Goal: Transaction & Acquisition: Download file/media

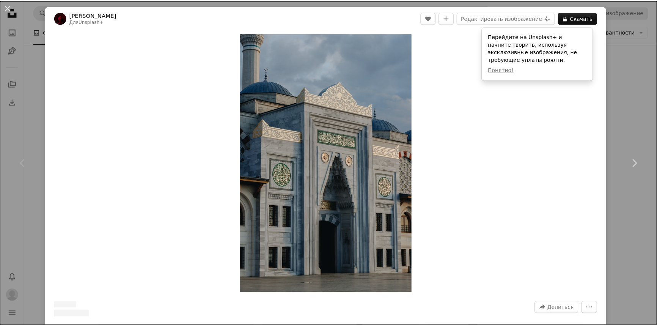
scroll to position [131, 0]
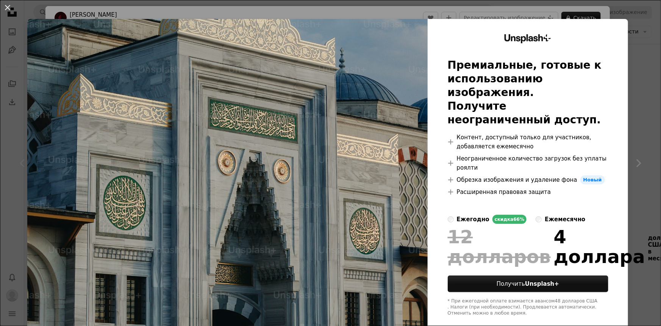
click at [645, 77] on div "An X shape Unsplash+ Премиальные, готовые к использованию изображения. Получите…" at bounding box center [330, 163] width 661 height 326
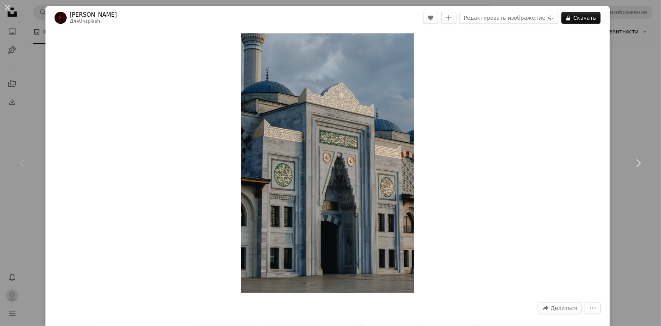
click at [617, 94] on div "An X shape Chevron left Chevron right [PERSON_NAME] Для Unsplash+ A heart A plu…" at bounding box center [330, 163] width 661 height 326
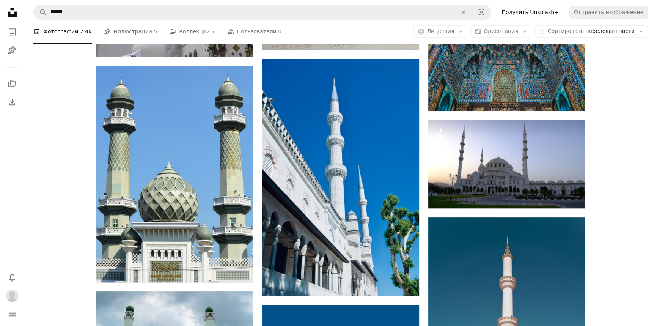
scroll to position [923, 0]
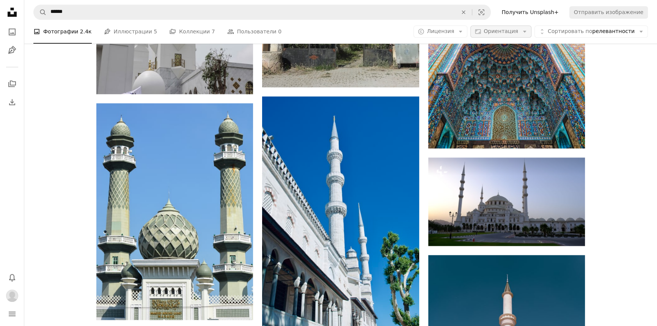
click at [528, 30] on icon "Arrow down" at bounding box center [524, 31] width 7 height 7
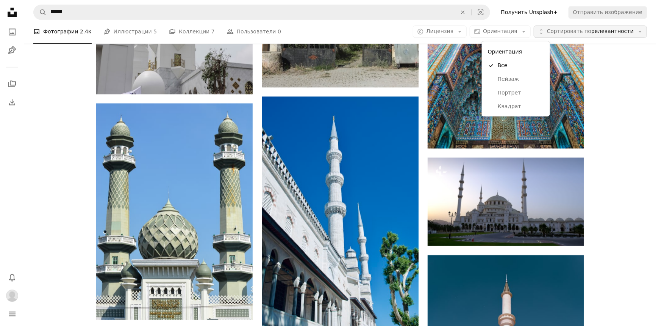
click at [626, 32] on body "Unsplash logo Unsplash Home A photo Pen Tool A stack of folders Download Bell n…" at bounding box center [328, 163] width 657 height 326
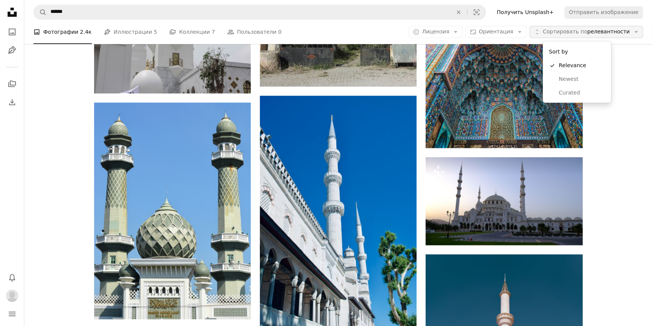
click at [631, 27] on button "Unfold Сортировать по релевантности Arrow down" at bounding box center [585, 32] width 113 height 12
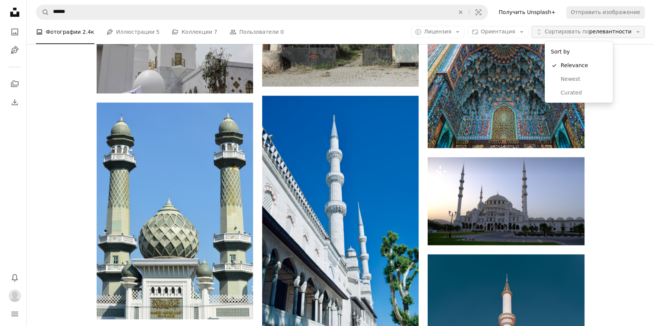
scroll to position [0, 0]
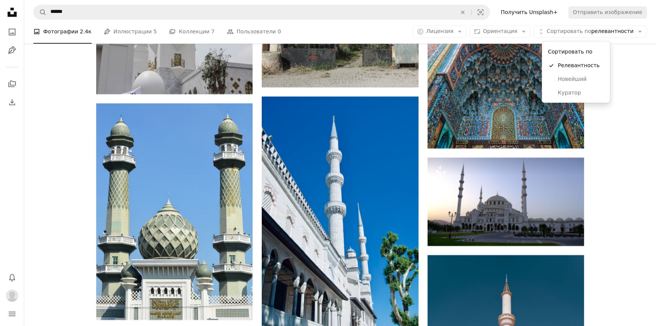
click at [631, 67] on body "Unsplash logo Unsplash Home A photo Pen Tool A stack of folders Download Bell n…" at bounding box center [328, 163] width 657 height 326
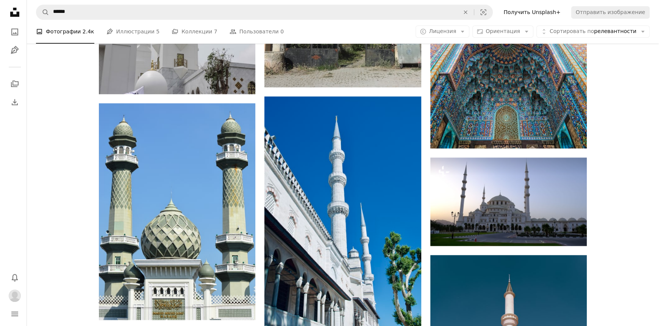
scroll to position [1854, 0]
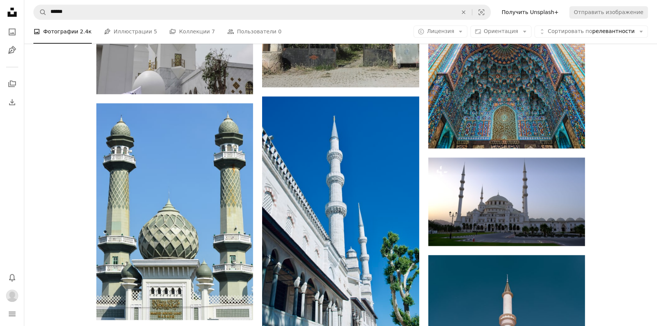
drag, startPoint x: 100, startPoint y: 146, endPoint x: 105, endPoint y: 143, distance: 5.9
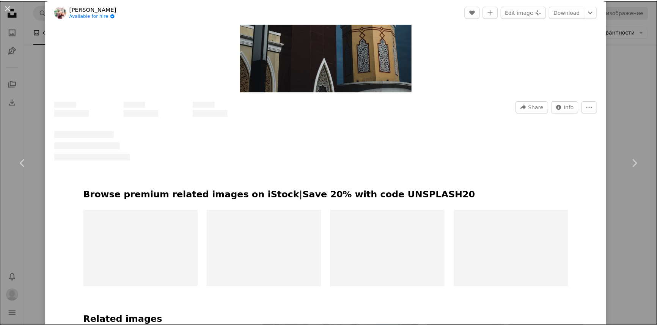
scroll to position [207, 0]
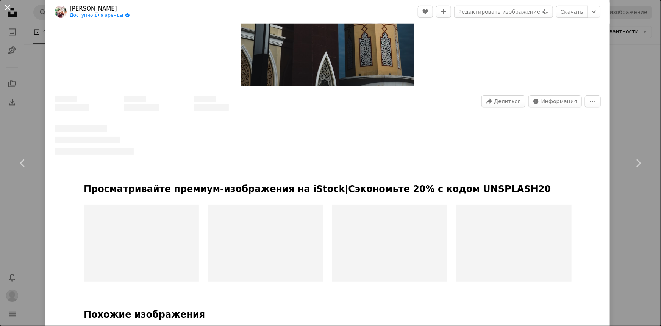
click at [8, 10] on button "An X shape" at bounding box center [7, 7] width 9 height 9
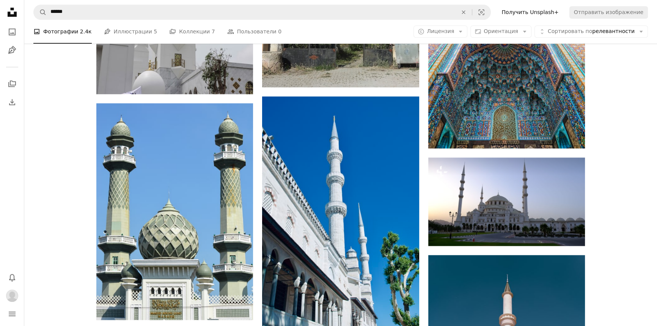
scroll to position [3260, 0]
click at [526, 31] on button "Aspect ratio Ориентация Arrow down" at bounding box center [500, 32] width 61 height 12
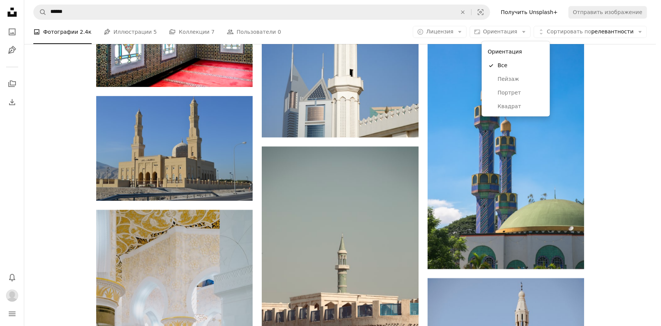
click at [661, 125] on html "Unsplash logo Unsplash Home A photo Pen Tool A stack of folders Download Bell n…" at bounding box center [330, 163] width 661 height 326
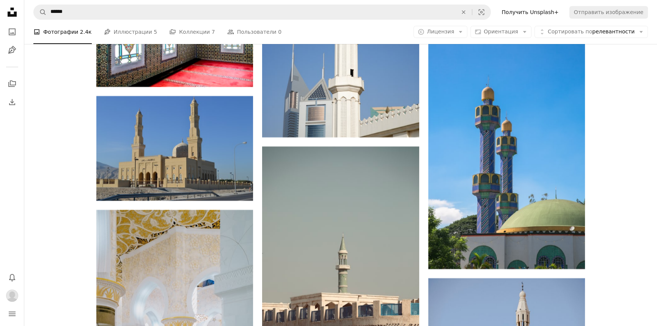
scroll to position [0, 0]
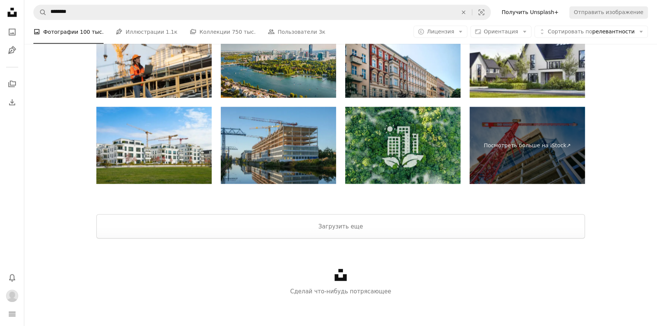
scroll to position [103, 0]
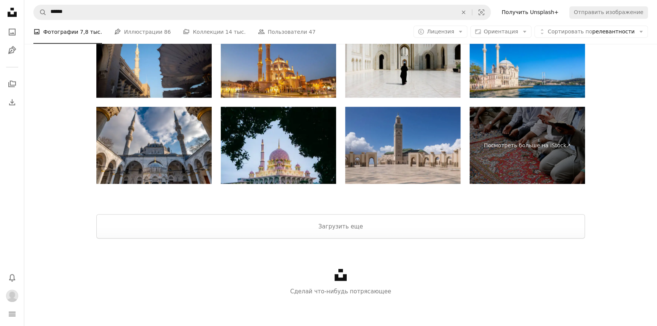
scroll to position [896, 0]
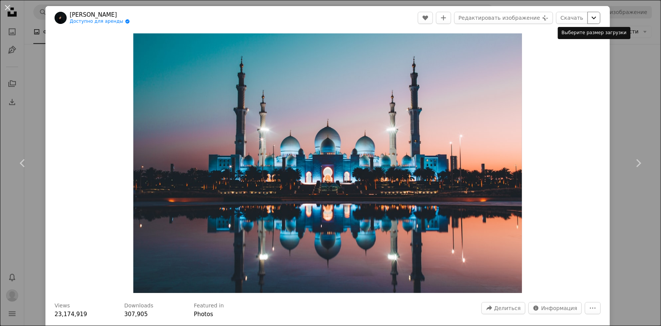
click at [591, 17] on icon "Chevron down" at bounding box center [594, 17] width 12 height 9
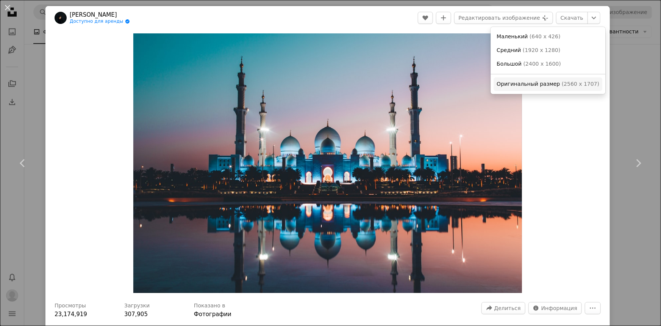
click at [565, 82] on font "2560 x 1707" at bounding box center [580, 84] width 33 height 6
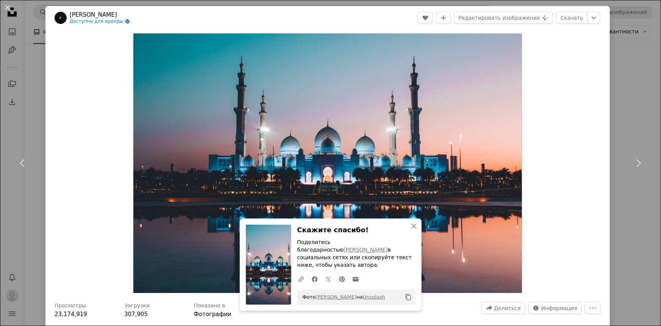
click at [622, 47] on div "An X shape Chevron left Chevron right An X shape Закрывать Скажите спасибо! Под…" at bounding box center [330, 163] width 661 height 326
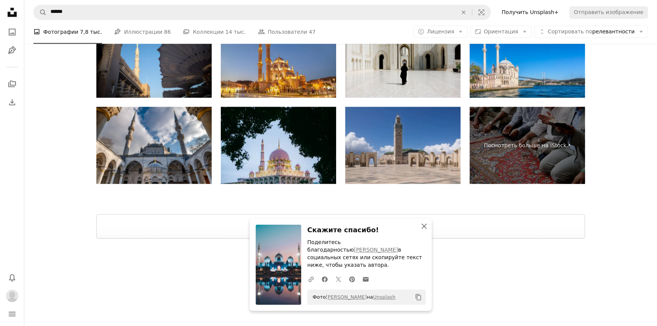
click at [419, 230] on icon "An X shape" at bounding box center [423, 225] width 9 height 9
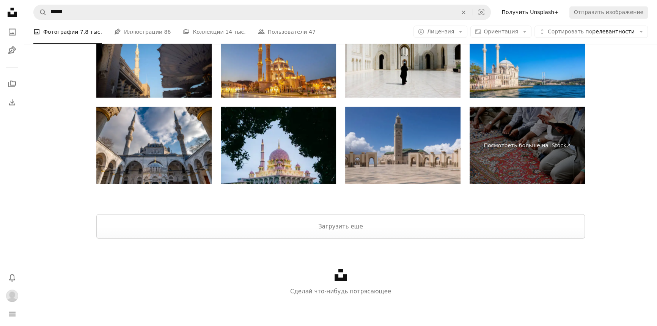
scroll to position [1757, 0]
click at [226, 238] on button "Загрузить еще" at bounding box center [340, 226] width 488 height 24
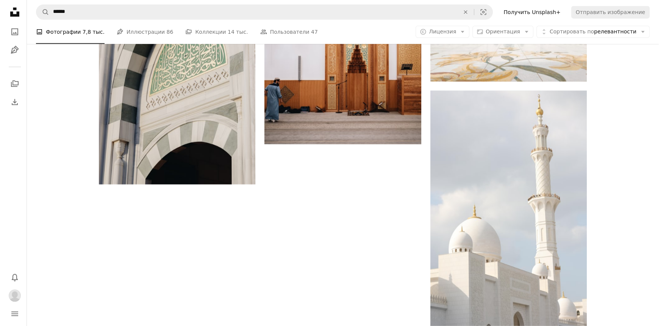
scroll to position [2130, 0]
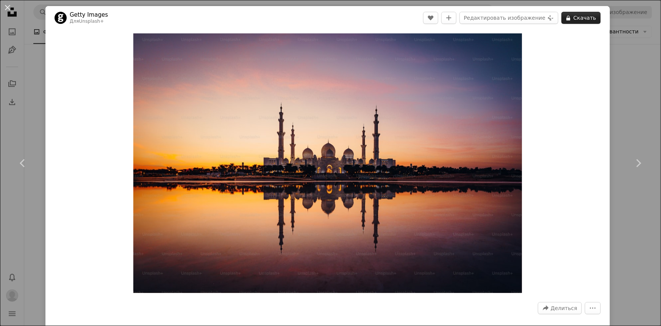
click at [574, 20] on font "Скачать" at bounding box center [585, 18] width 23 height 6
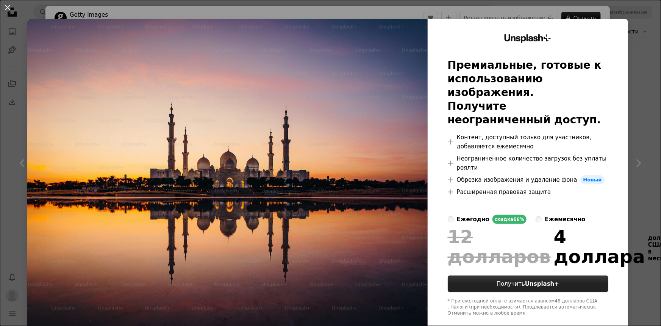
click at [566, 277] on link "Получить Unsplash+" at bounding box center [528, 283] width 161 height 17
